Goal: Navigation & Orientation: Find specific page/section

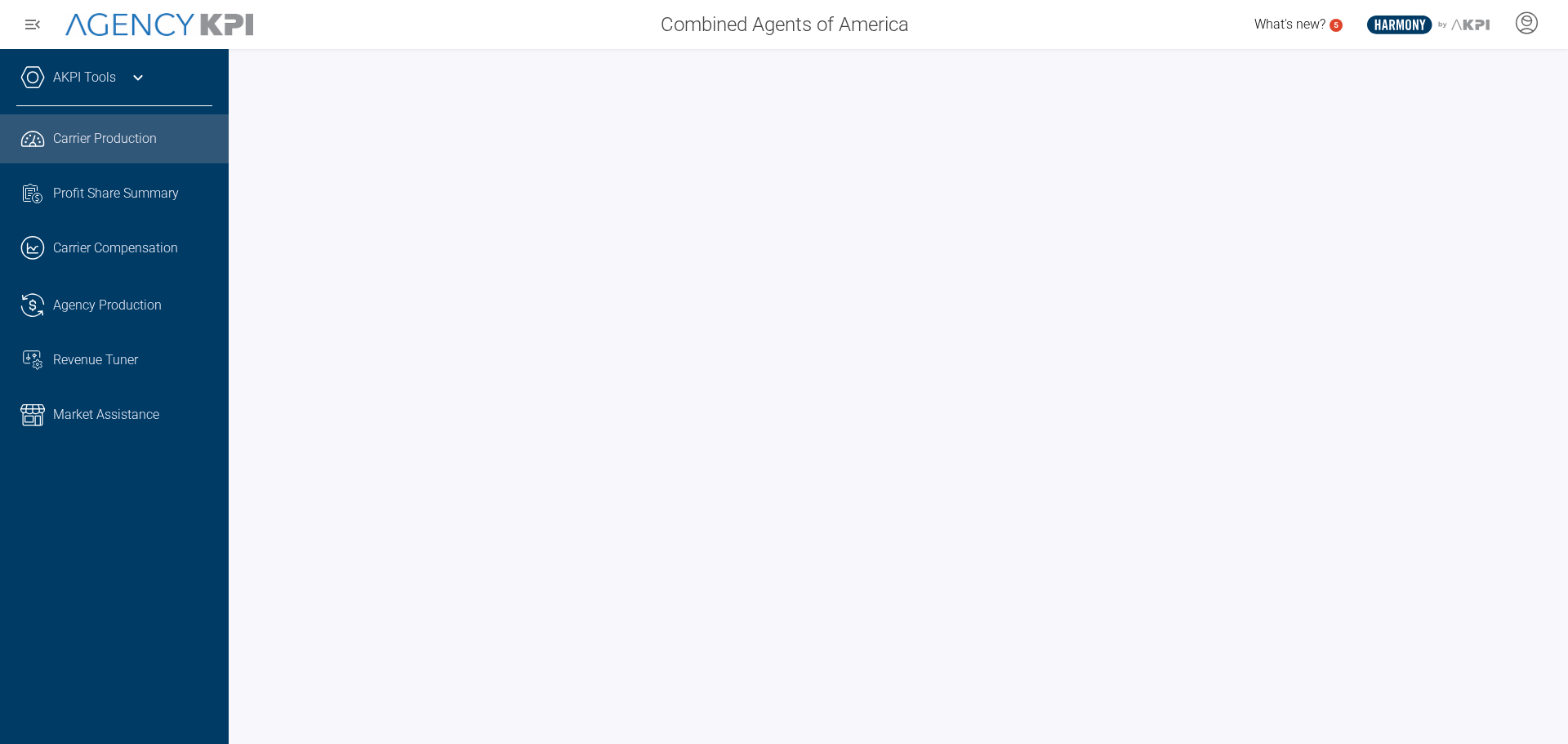
click at [139, 70] on icon at bounding box center [138, 77] width 20 height 20
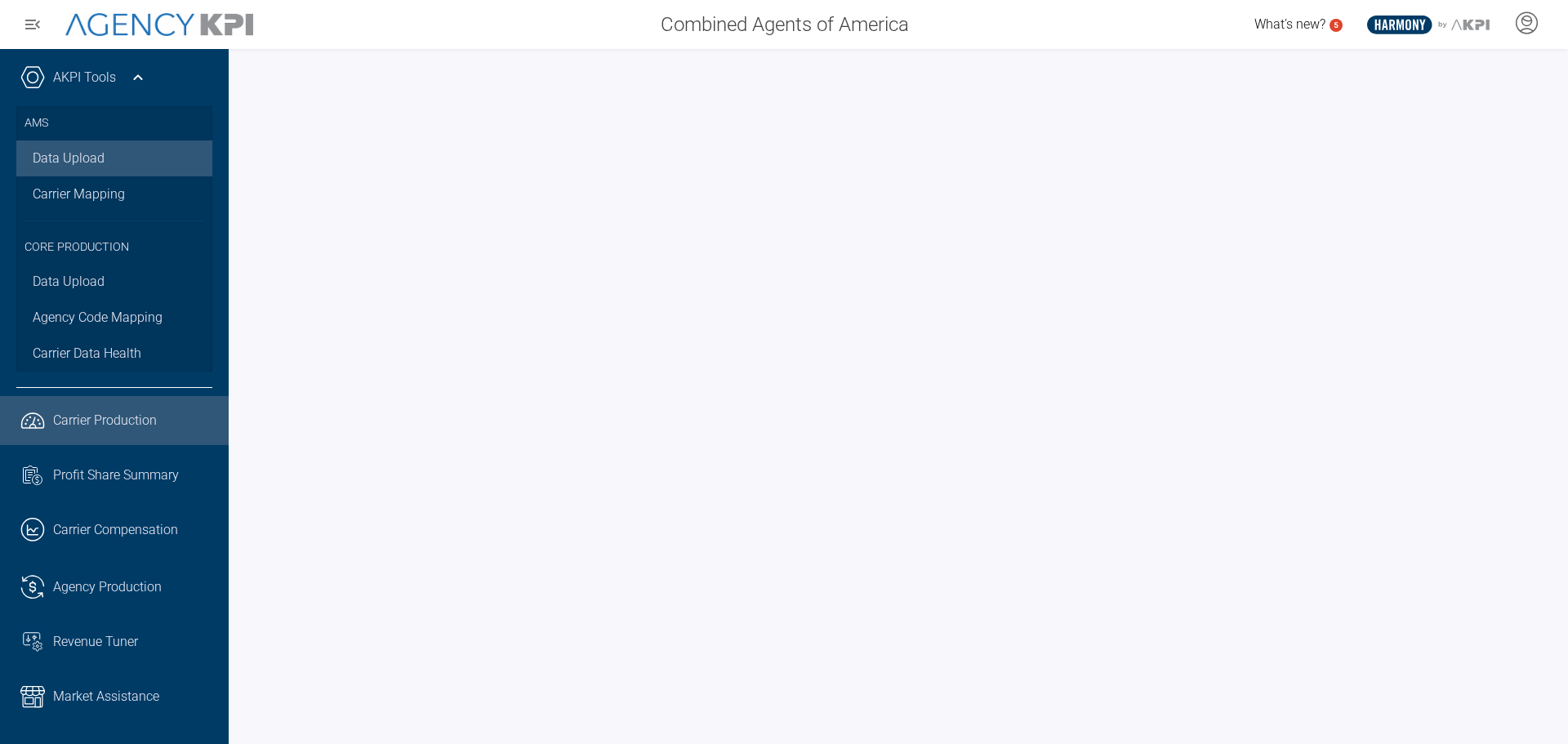
click at [76, 164] on link "Data Upload" at bounding box center [113, 158] width 196 height 36
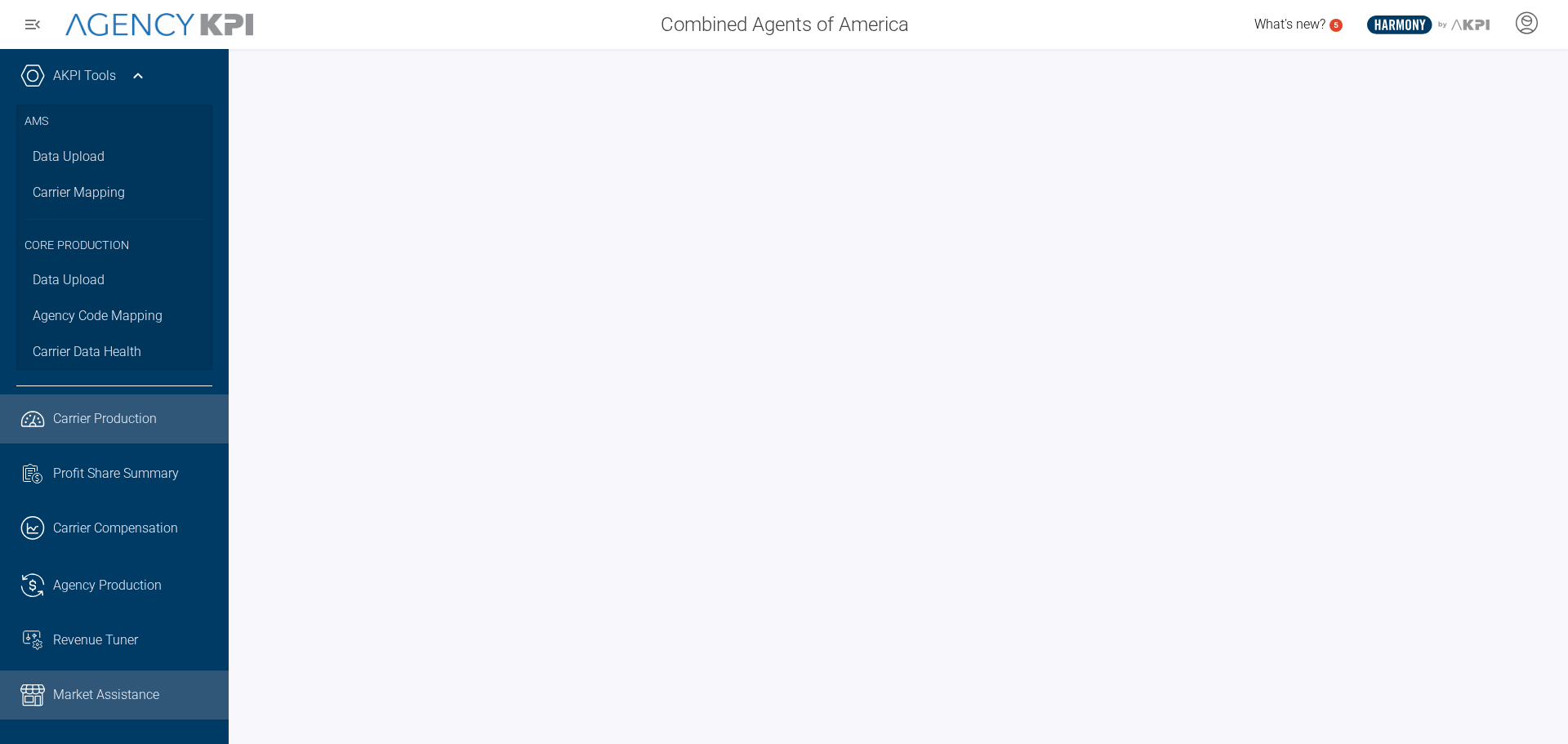
click at [131, 695] on span "Market Assistance" at bounding box center [105, 695] width 106 height 20
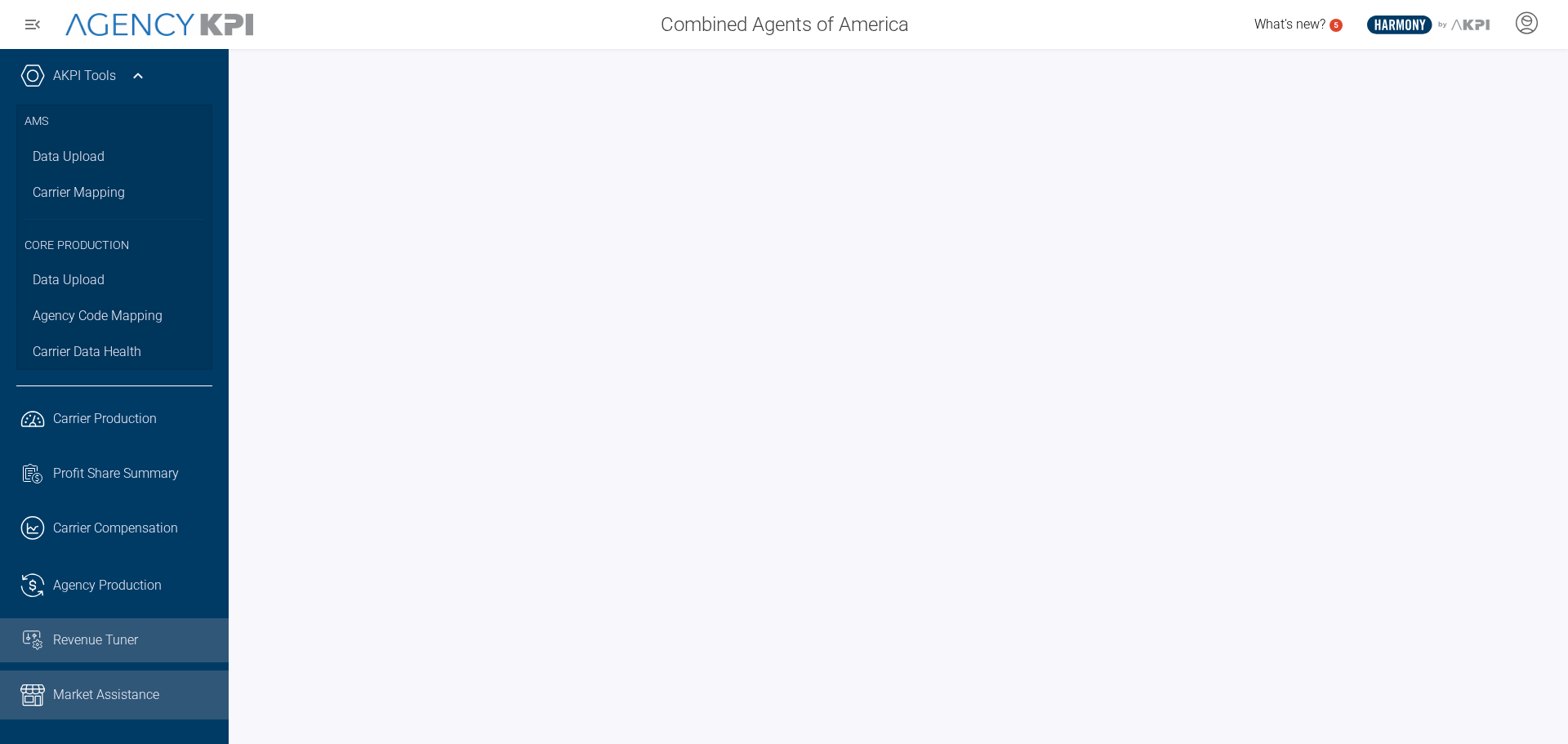
click at [96, 647] on span "Revenue Tuner" at bounding box center [94, 641] width 84 height 20
click at [167, 646] on div "Revenue Tuner" at bounding box center [132, 641] width 159 height 20
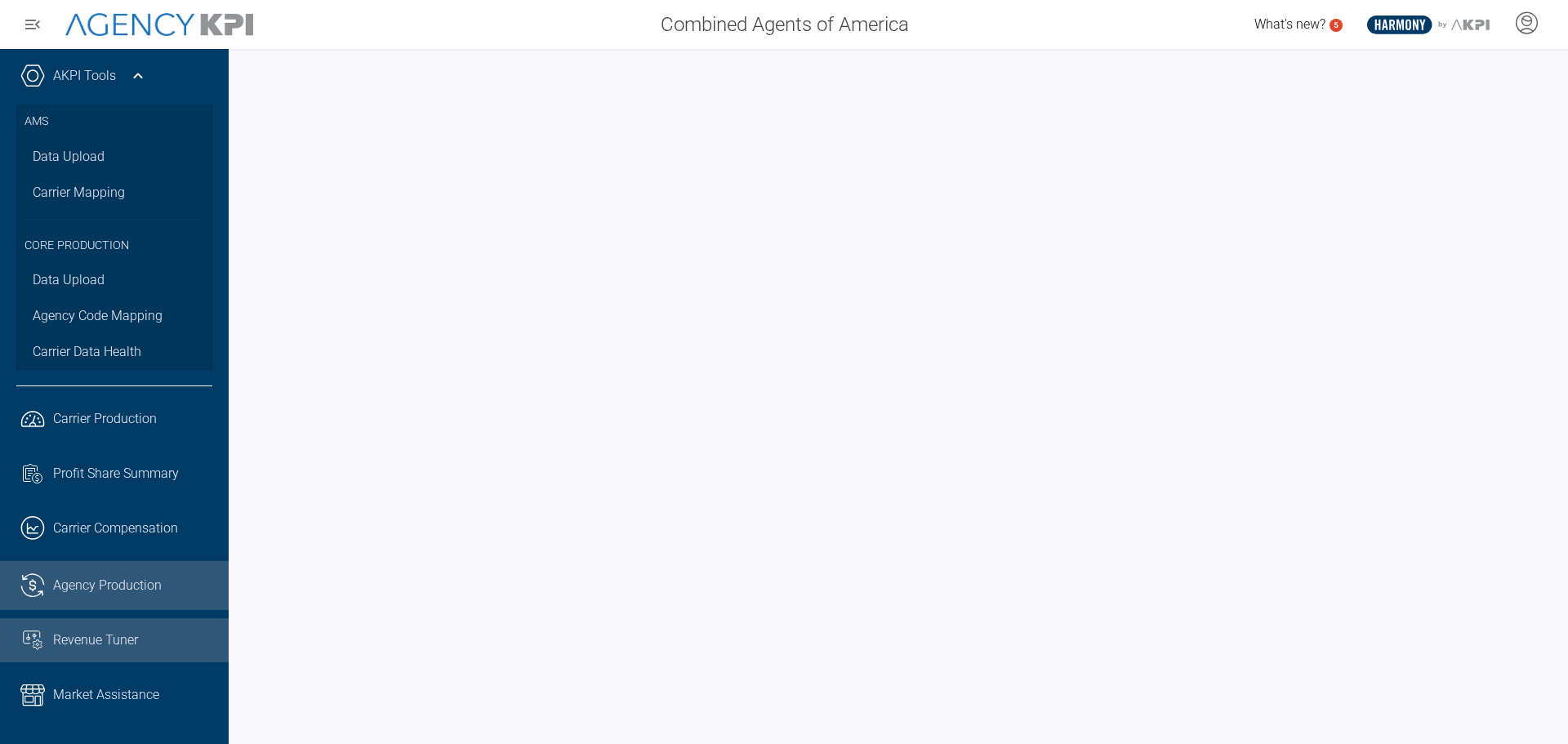
click at [65, 579] on span "Agency Production" at bounding box center [106, 585] width 108 height 20
click at [87, 631] on span "Revenue Tuner" at bounding box center [94, 641] width 84 height 20
drag, startPoint x: 1554, startPoint y: 153, endPoint x: 1554, endPoint y: 257, distance: 104.0
click at [1554, 257] on div at bounding box center [898, 395] width 1339 height 694
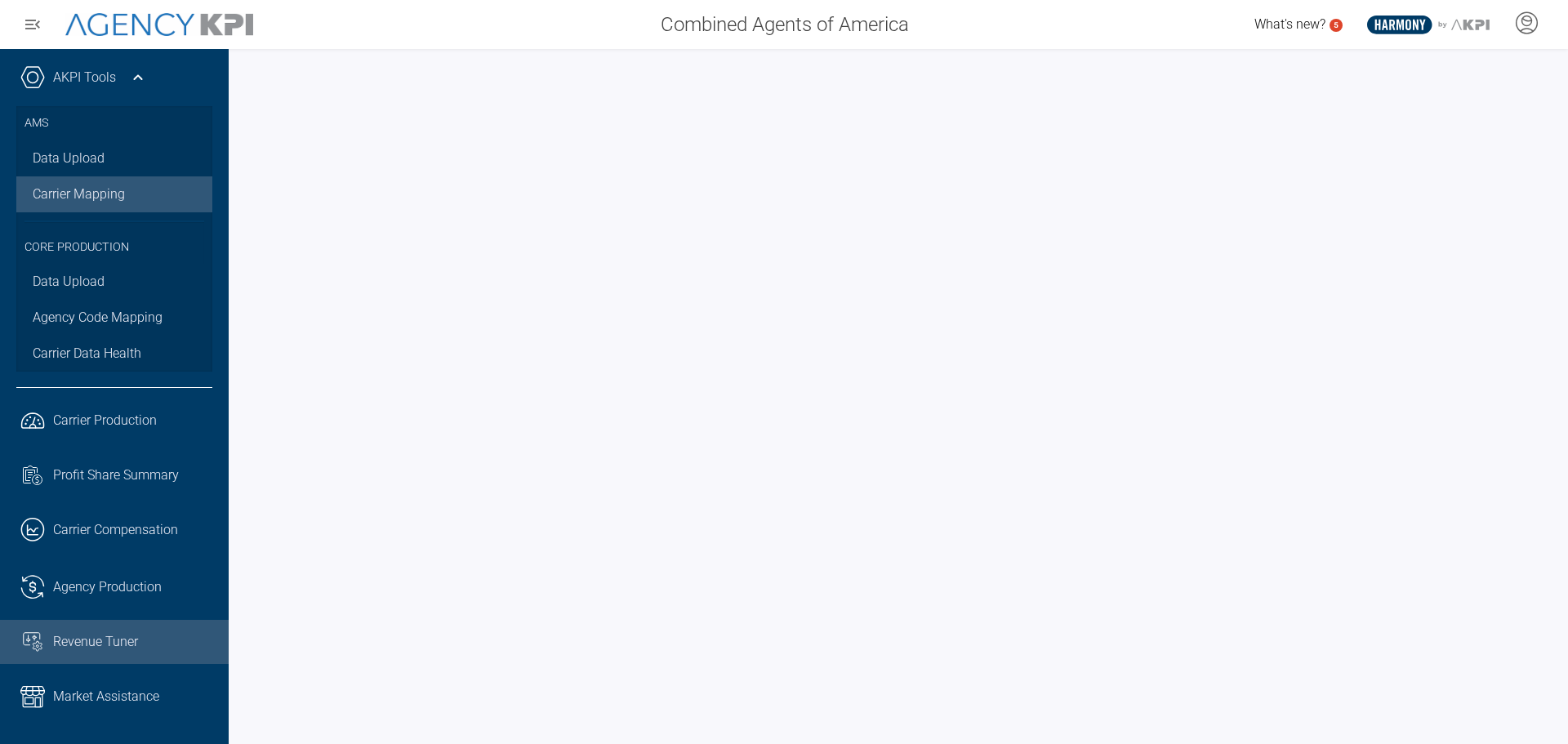
click at [132, 191] on link "Carrier Mapping" at bounding box center [113, 195] width 196 height 36
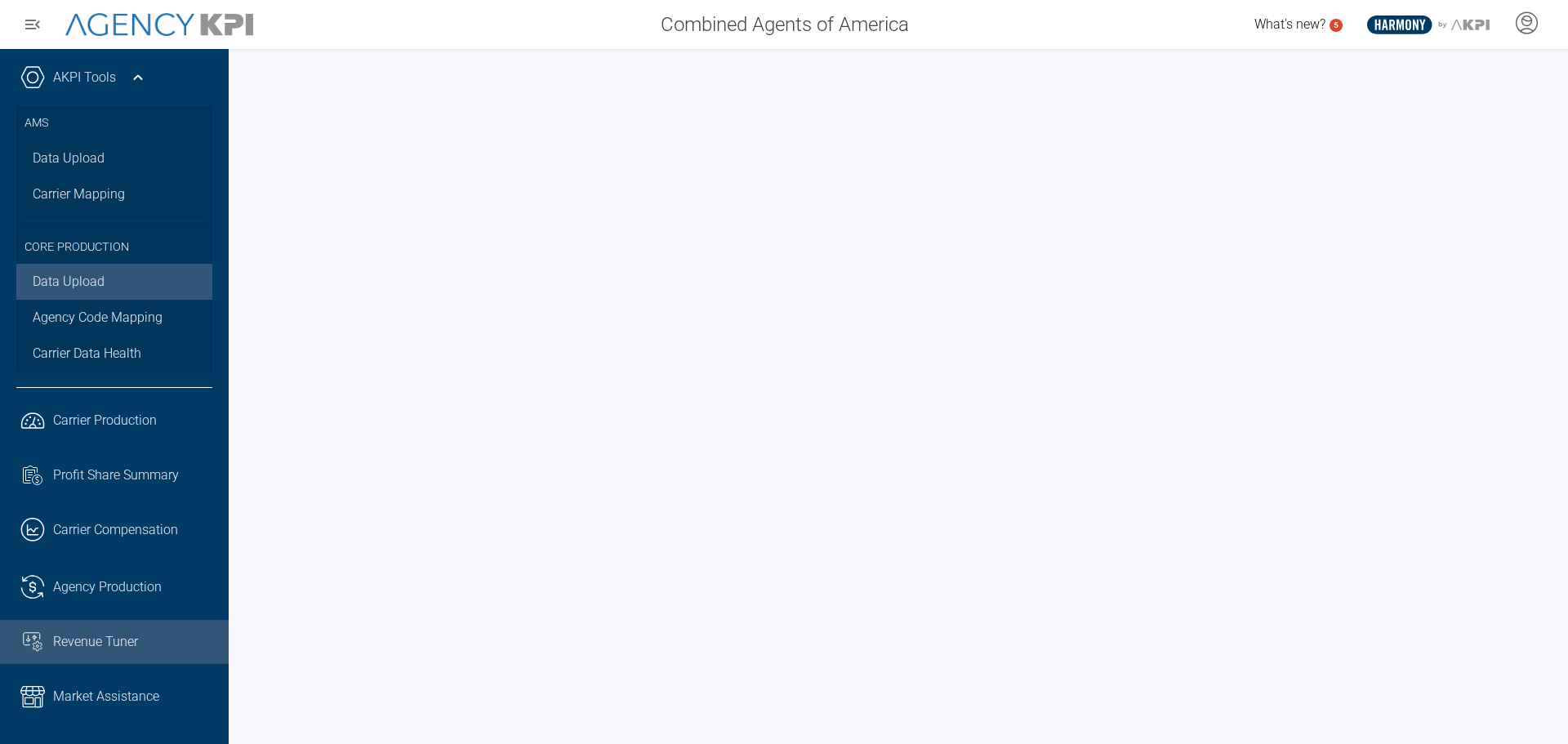
click at [78, 281] on link "Data Upload" at bounding box center [113, 281] width 196 height 36
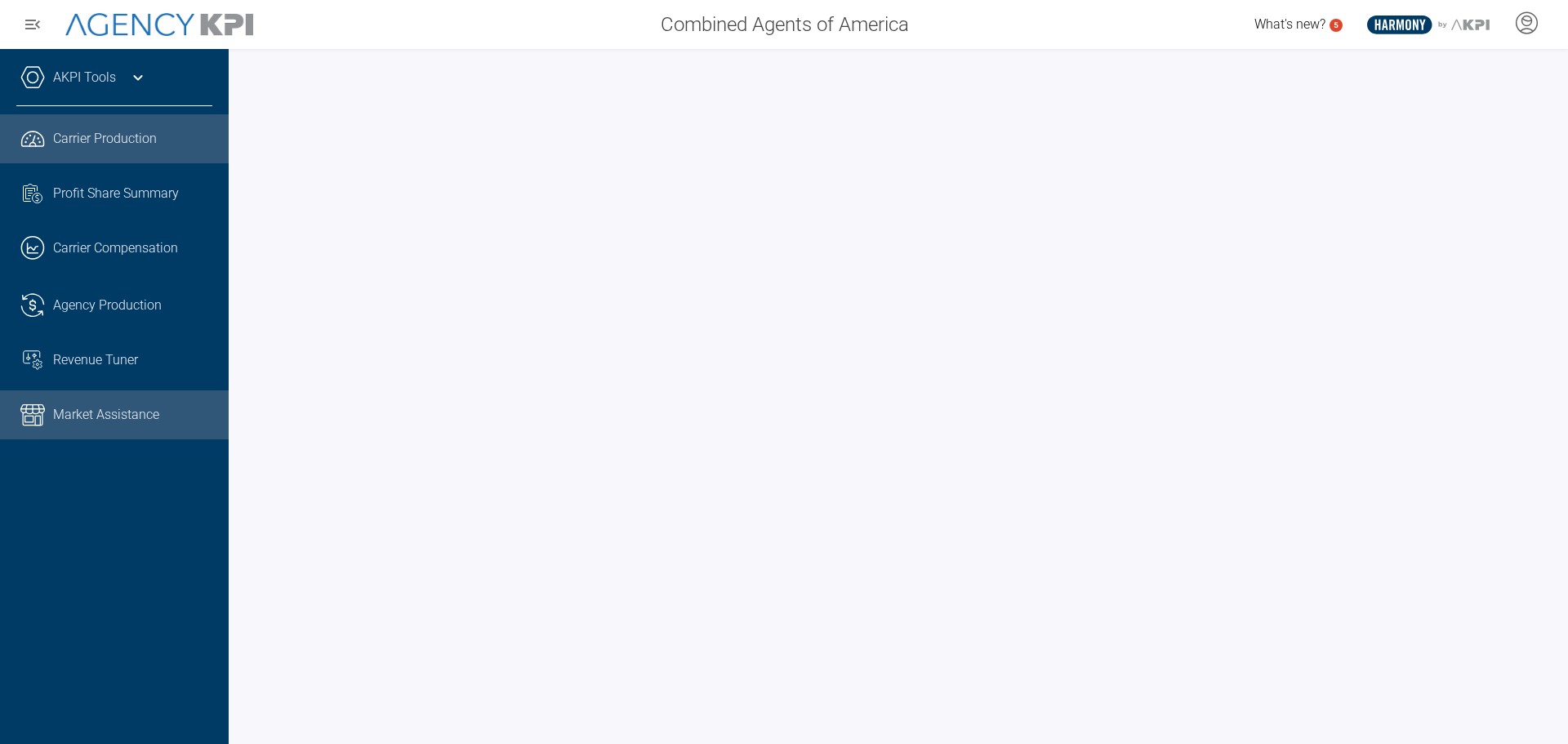
click at [98, 411] on span "Market Assistance" at bounding box center [105, 415] width 106 height 20
